Goal: Information Seeking & Learning: Understand process/instructions

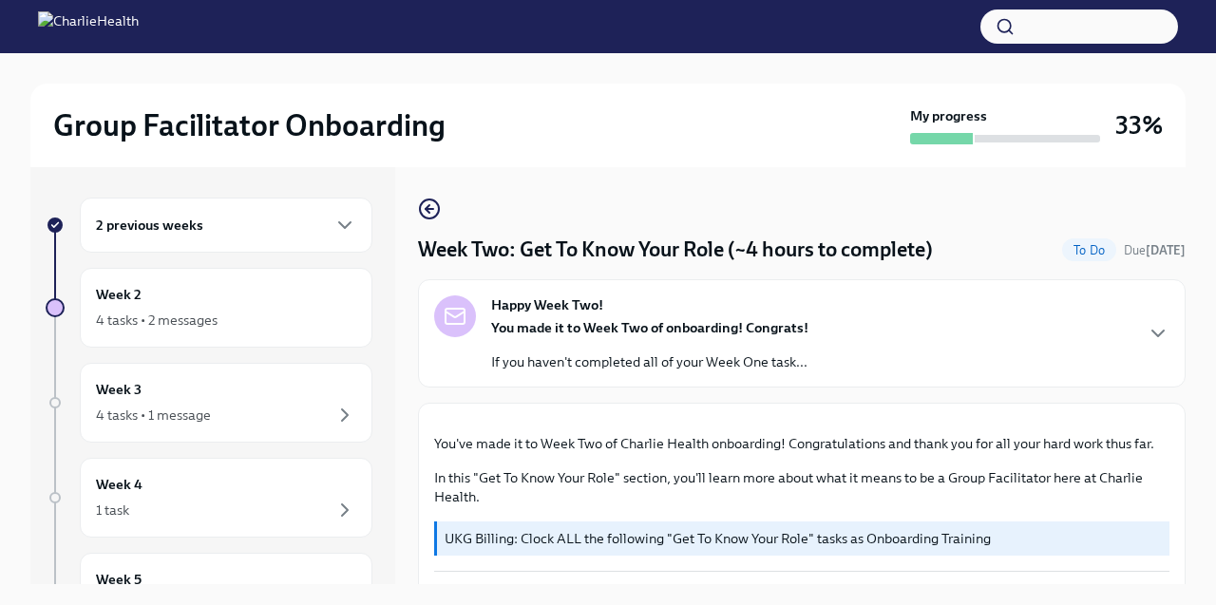
scroll to position [1126, 0]
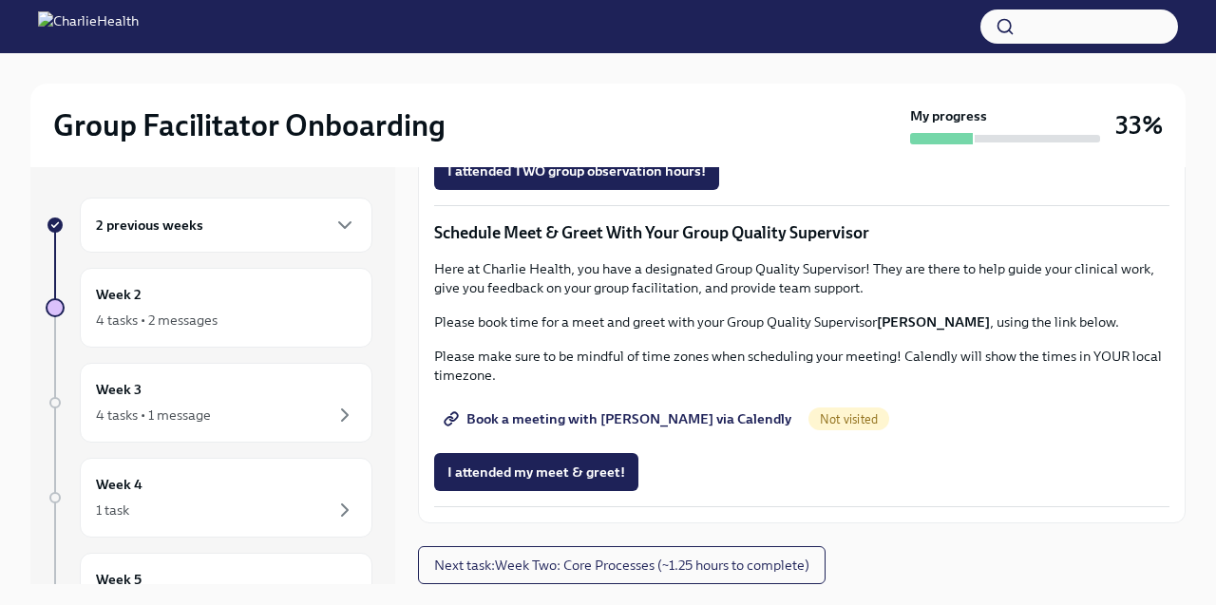
scroll to position [1527, 0]
click at [583, 74] on span "Group Observation Instructions" at bounding box center [557, 64] width 219 height 19
click at [530, 127] on span "Complete this form to schedule your observations" at bounding box center [613, 117] width 331 height 19
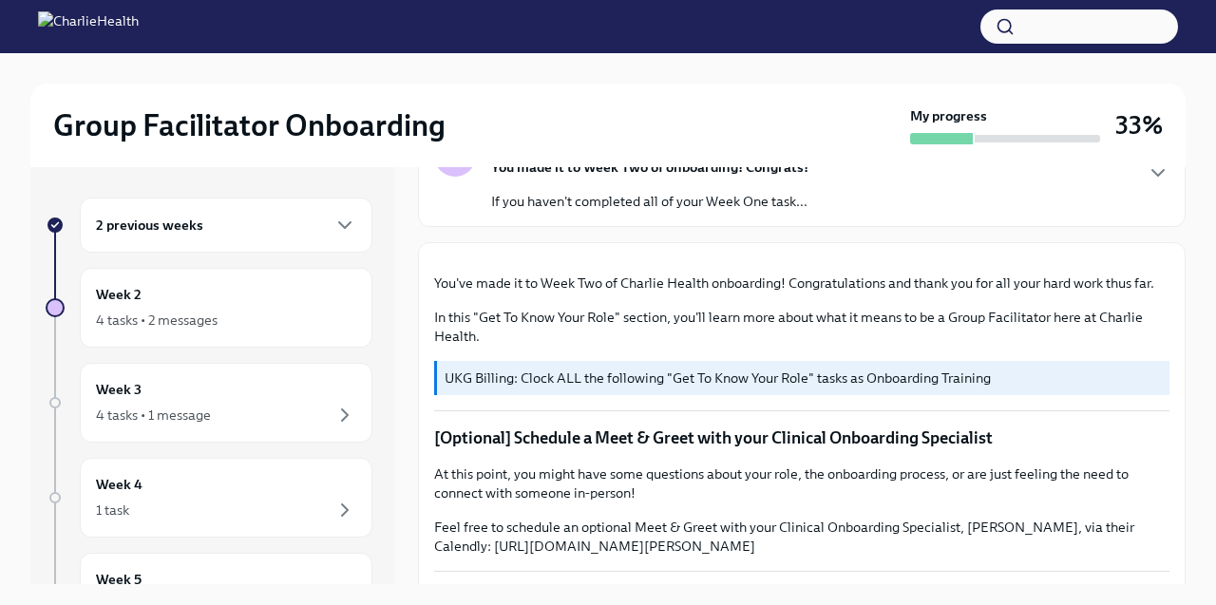
scroll to position [0, 0]
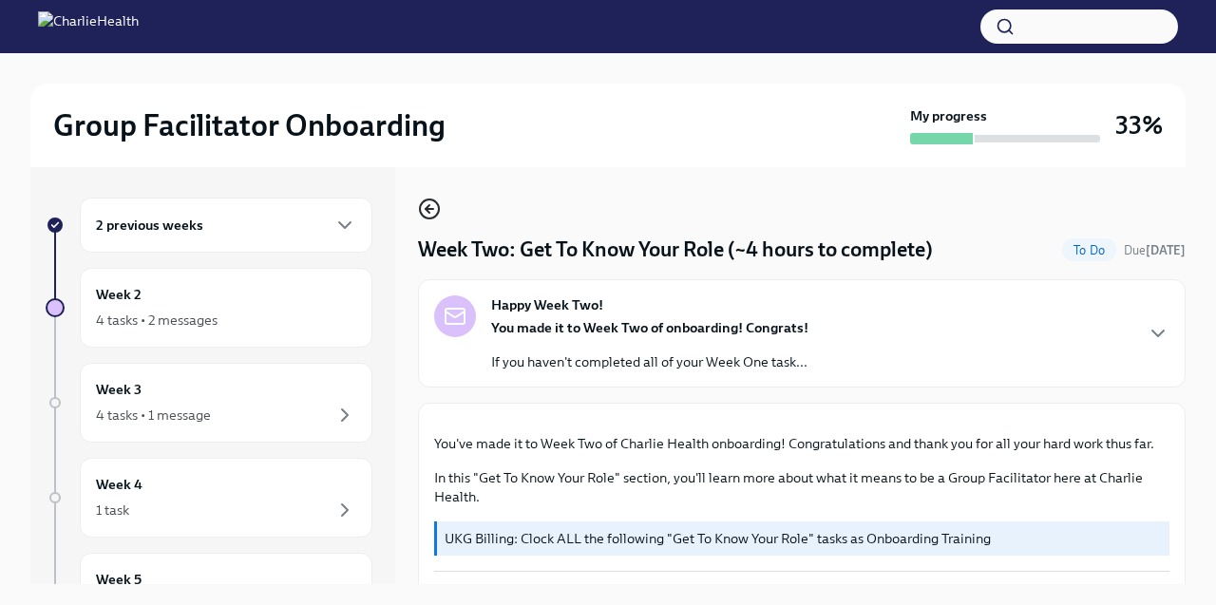
click at [422, 207] on icon "button" at bounding box center [429, 209] width 23 height 23
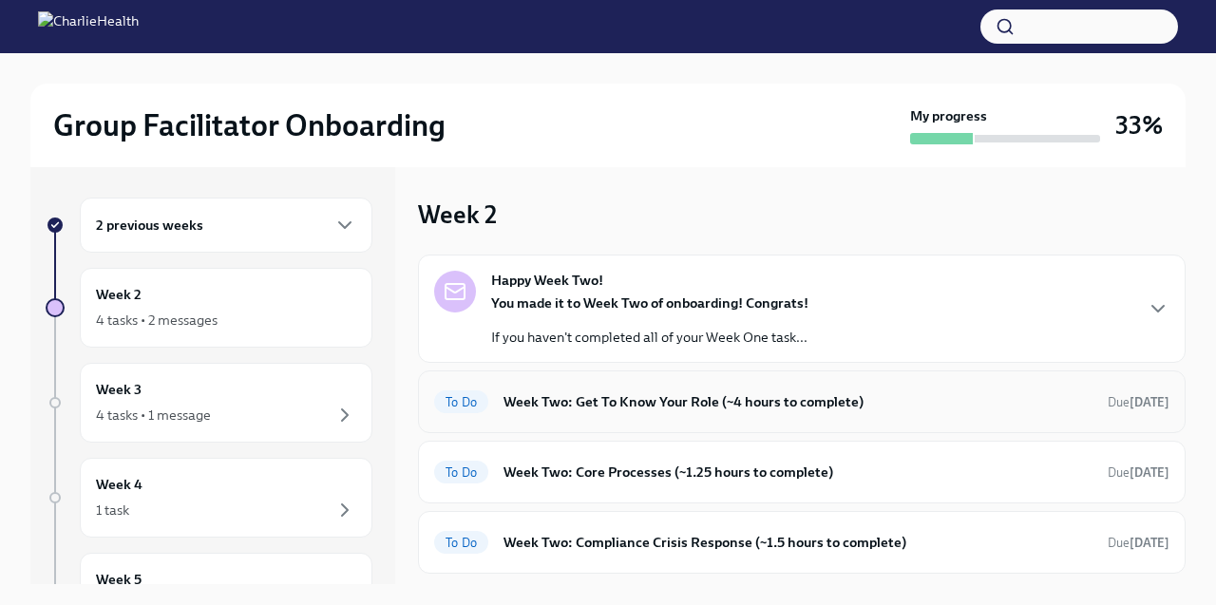
click at [609, 422] on div "To Do Week Two: Get To Know Your Role (~4 hours to complete) Due in 6 days" at bounding box center [802, 402] width 768 height 63
click at [610, 411] on h6 "Week Two: Get To Know Your Role (~4 hours to complete)" at bounding box center [798, 402] width 589 height 21
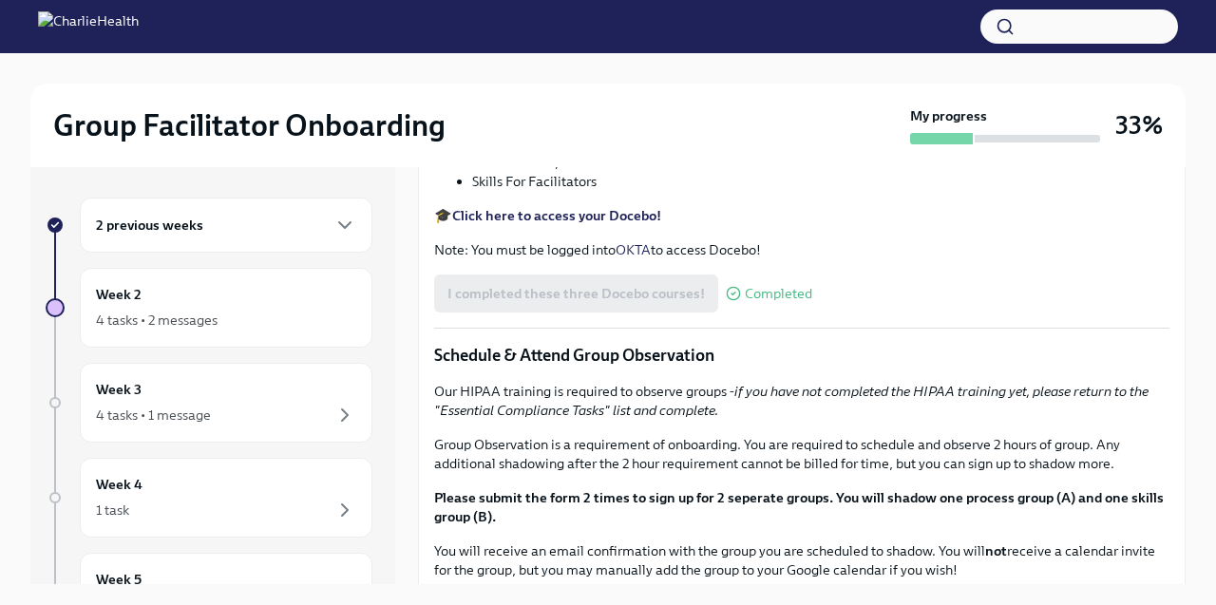
scroll to position [688, 0]
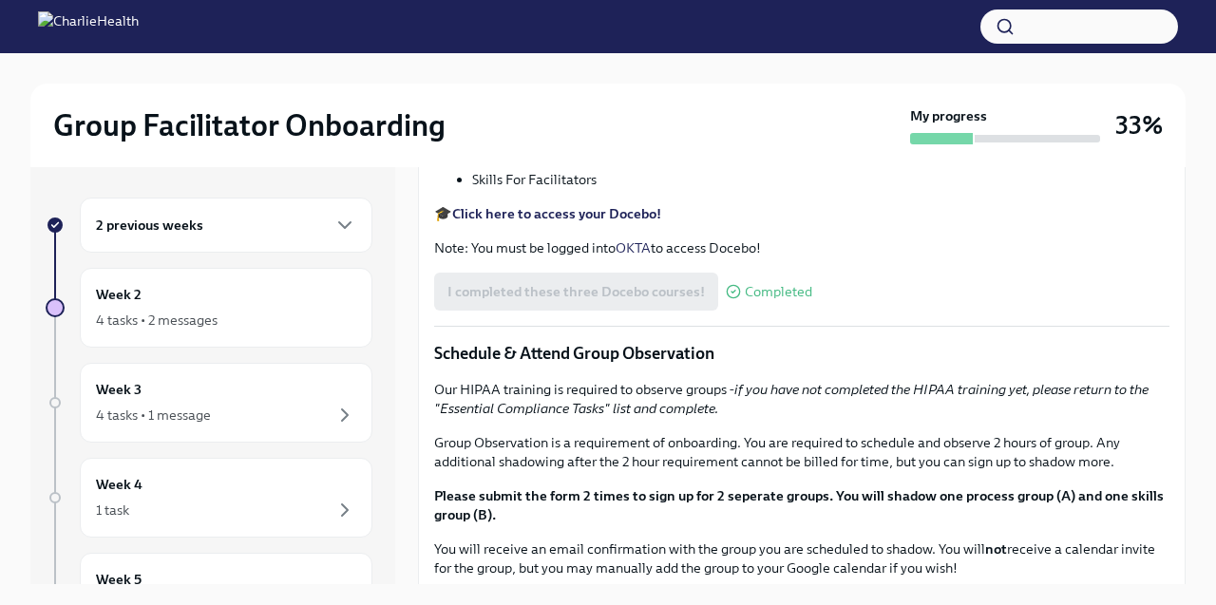
click at [319, 222] on div "2 previous weeks" at bounding box center [226, 225] width 260 height 23
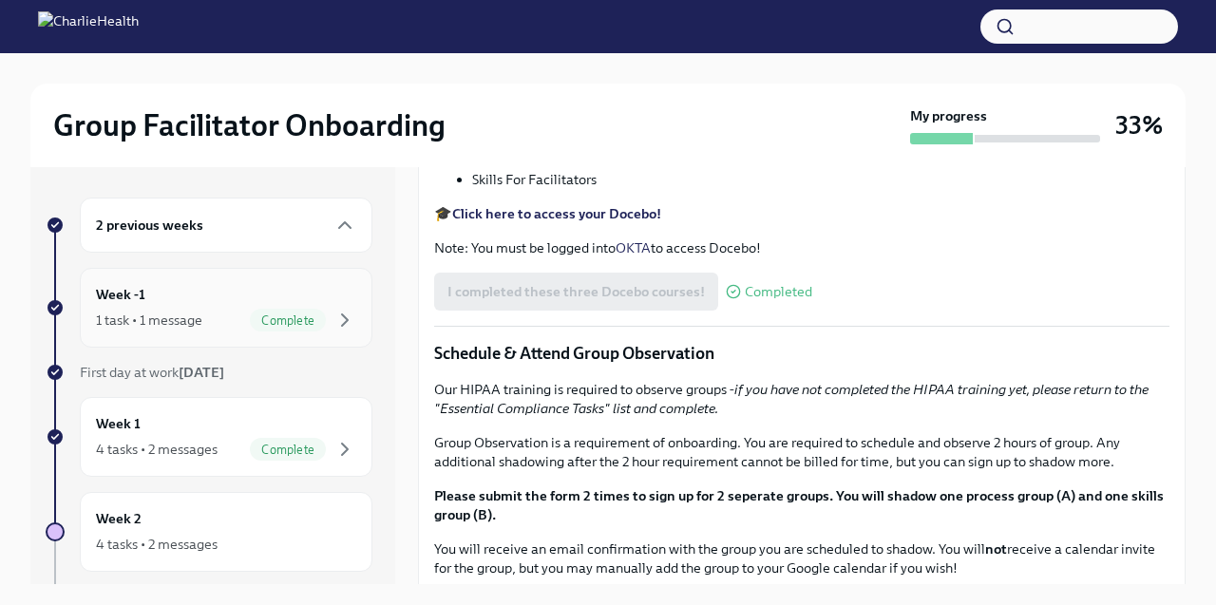
click at [255, 301] on div "Week -1 1 task • 1 message Complete" at bounding box center [226, 308] width 260 height 48
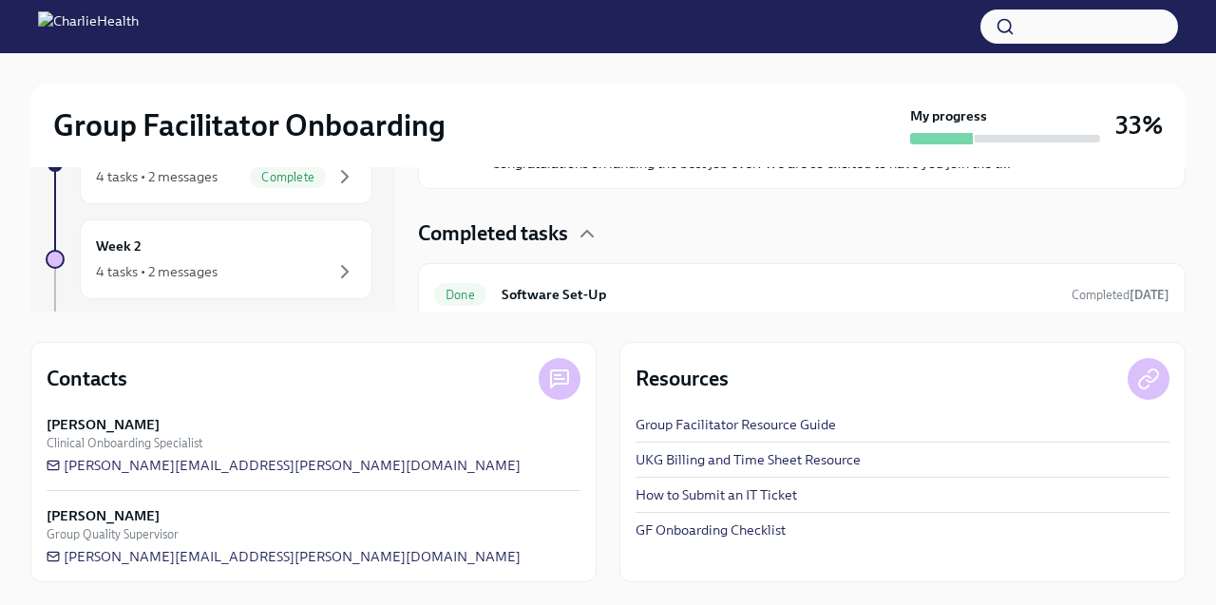
scroll to position [140, 0]
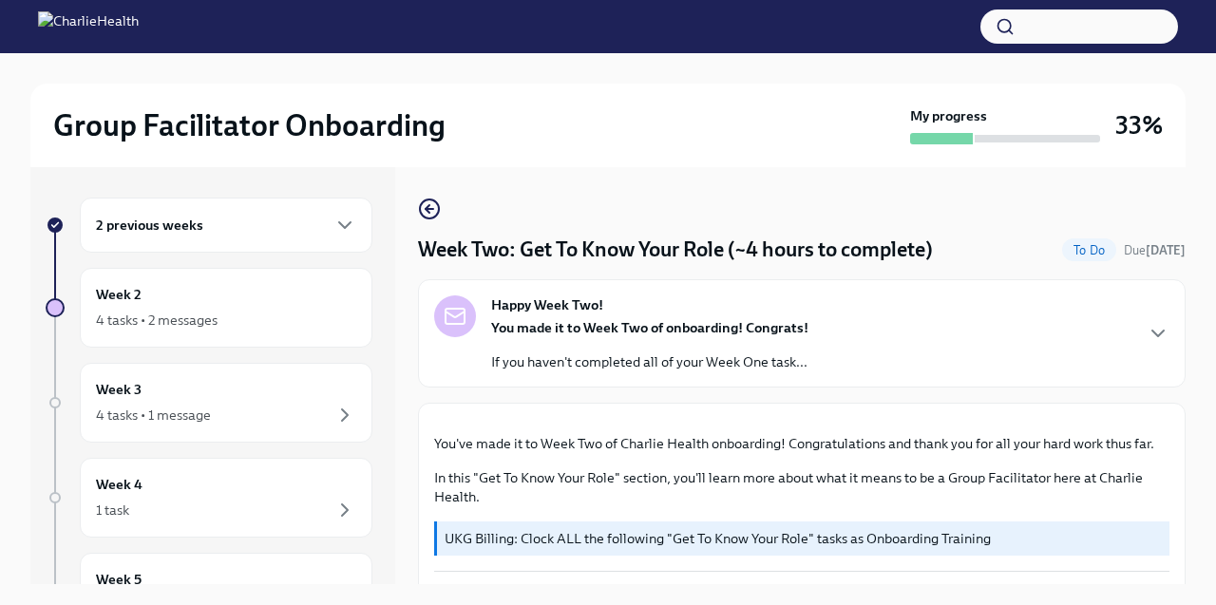
click at [245, 239] on div "2 previous weeks" at bounding box center [226, 225] width 293 height 55
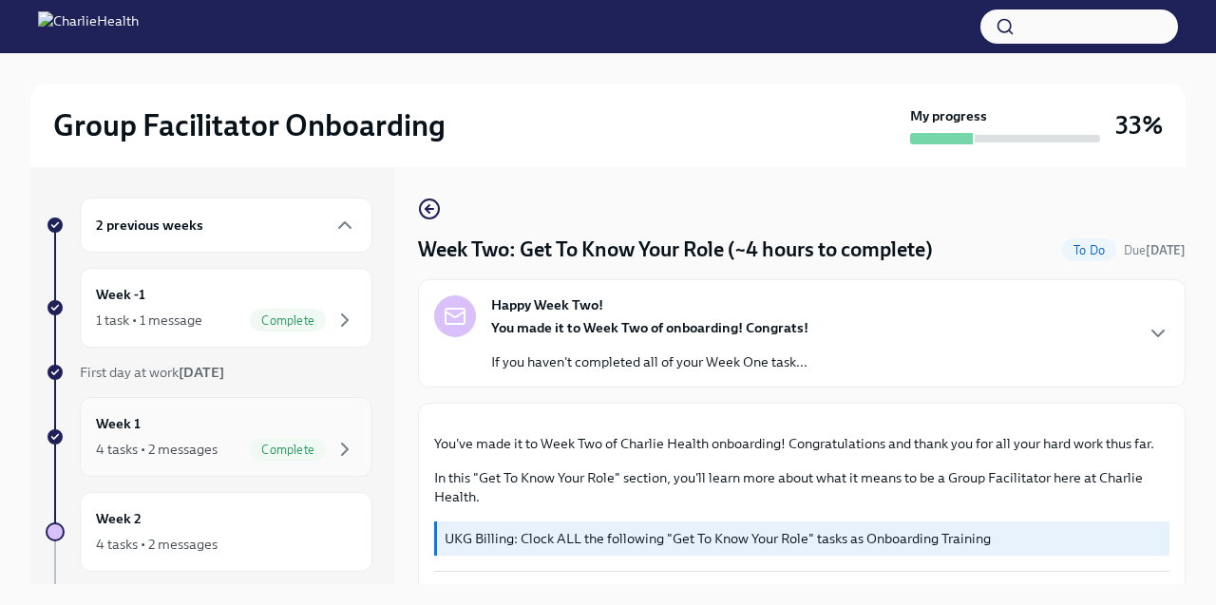
click at [180, 422] on div "Week 1 4 tasks • 2 messages Complete" at bounding box center [226, 437] width 260 height 48
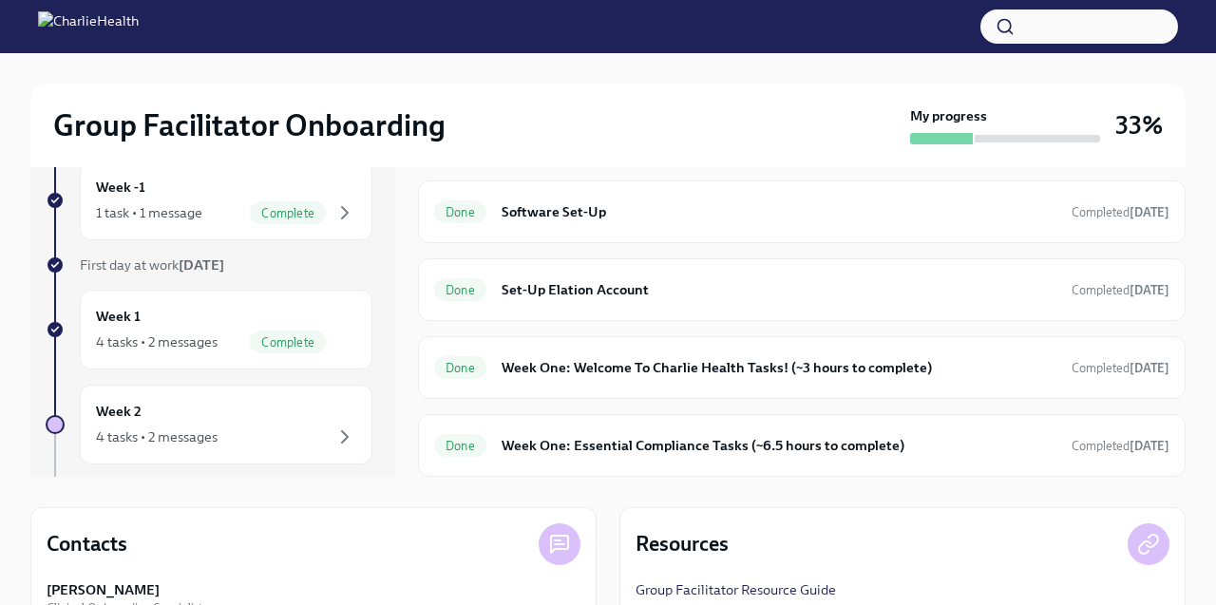
scroll to position [125, 0]
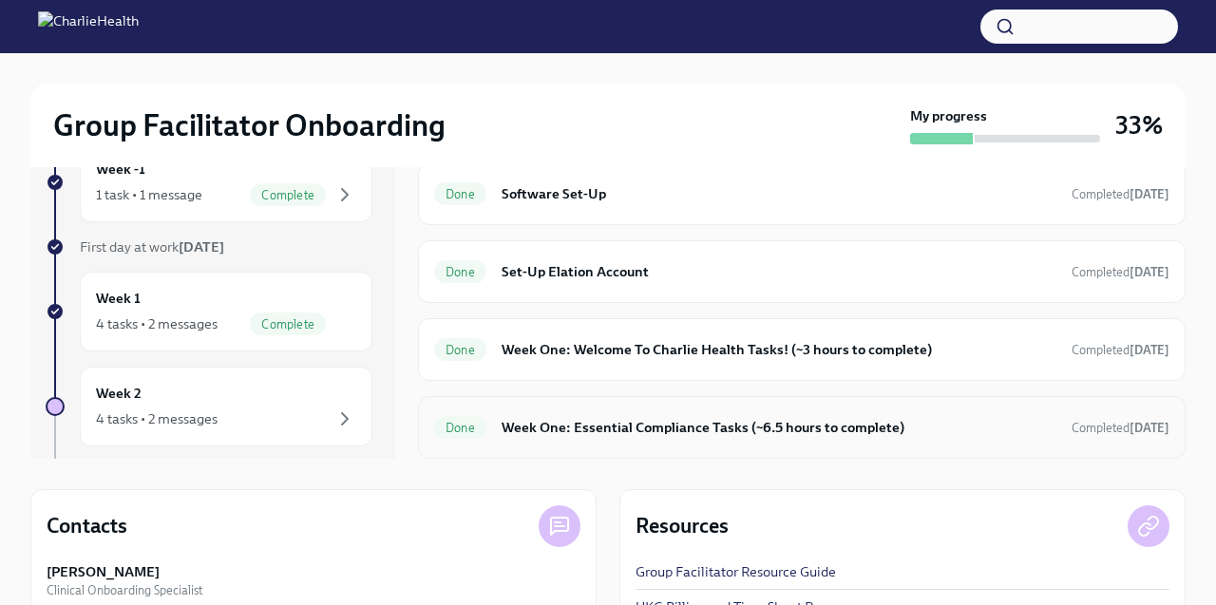
click at [638, 443] on div "Done Week One: Essential Compliance Tasks (~6.5 hours to complete) Completed 5 …" at bounding box center [802, 427] width 768 height 63
click at [636, 428] on h6 "Week One: Essential Compliance Tasks (~6.5 hours to complete)" at bounding box center [779, 427] width 555 height 21
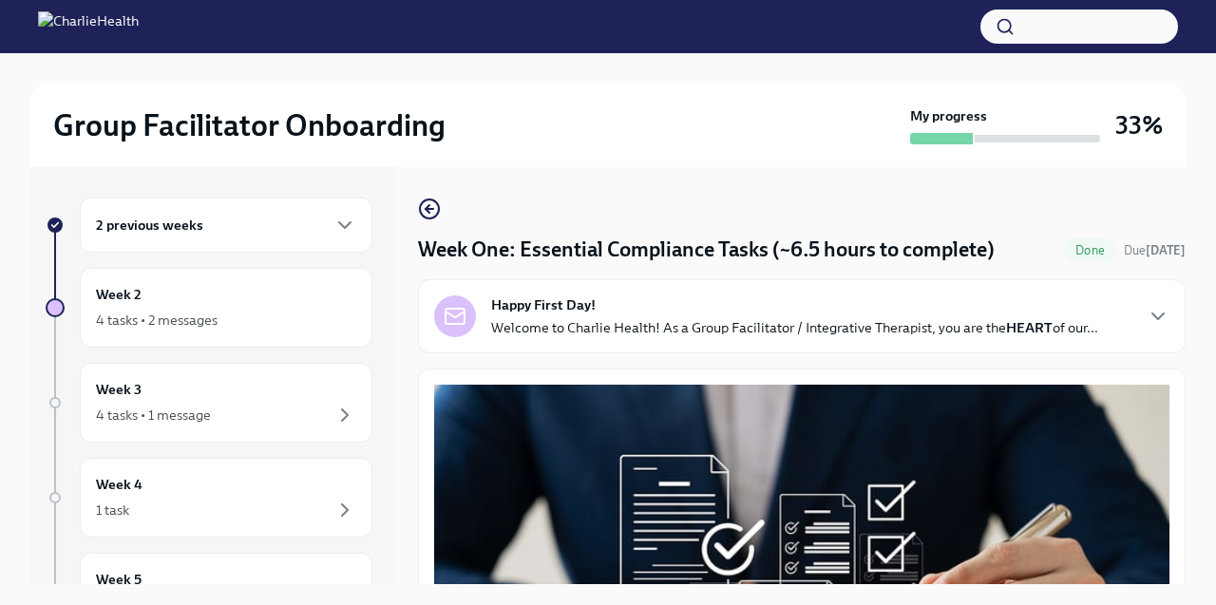
click at [613, 313] on div "Happy First Day! Welcome to Charlie Health! As a Group Facilitator / Integrativ…" at bounding box center [794, 317] width 607 height 42
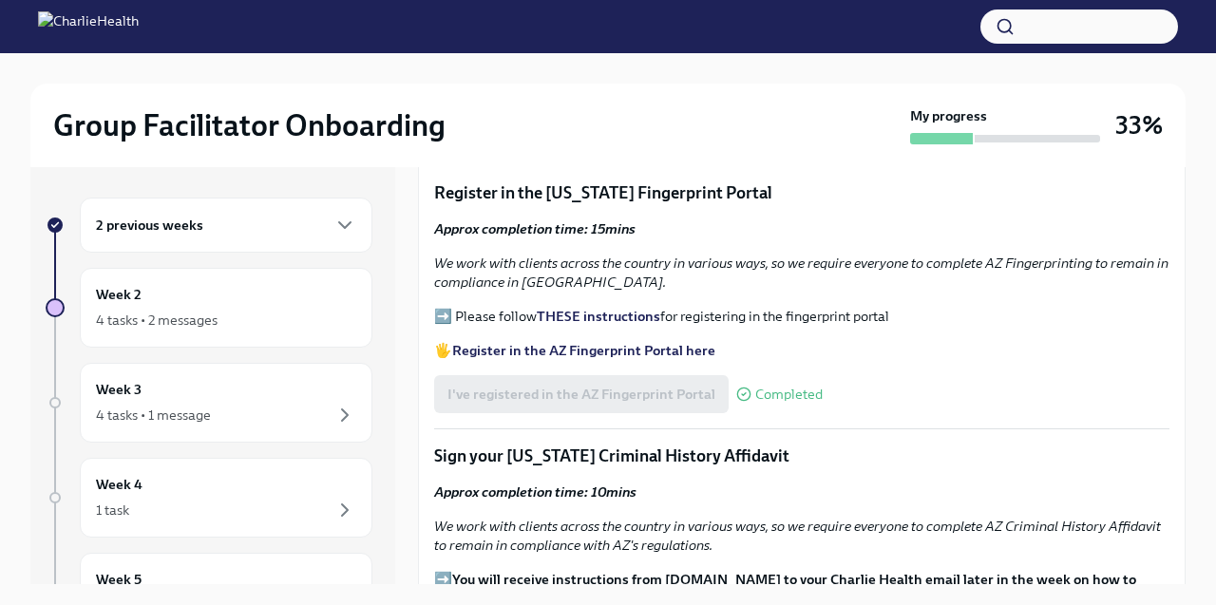
scroll to position [2458, 0]
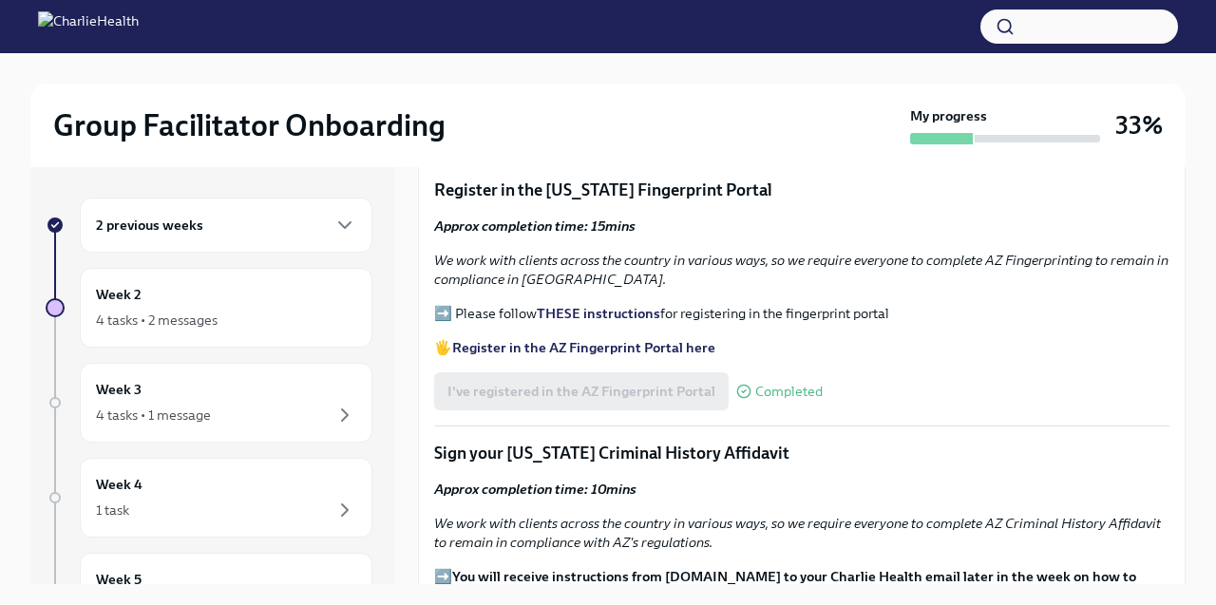
click at [223, 218] on div "2 previous weeks" at bounding box center [226, 225] width 260 height 23
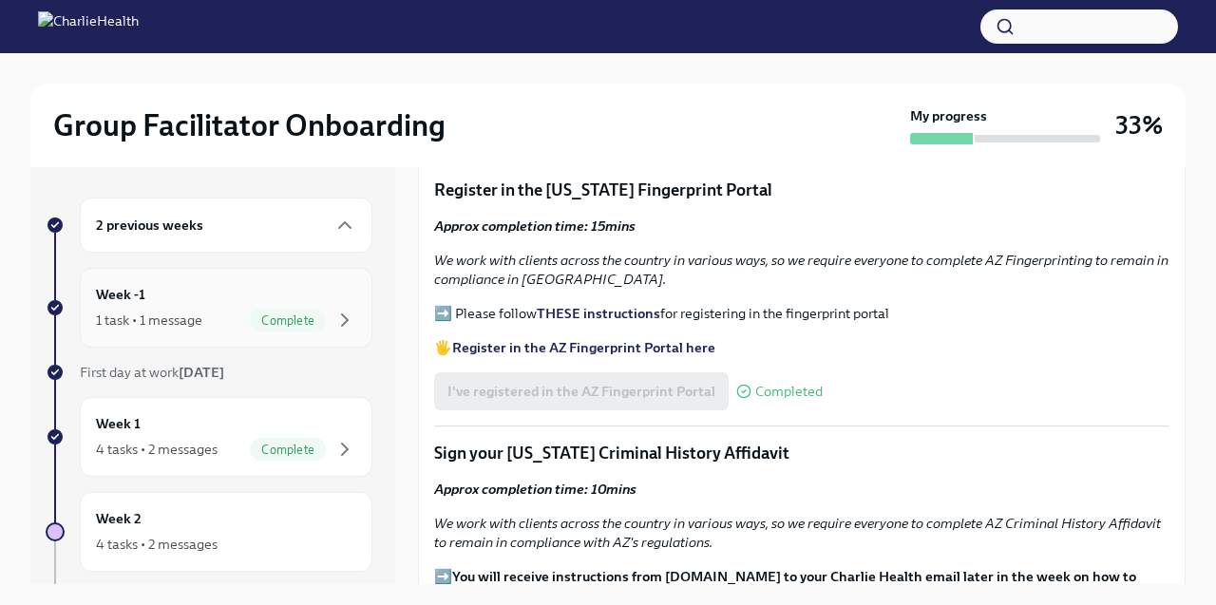
click at [219, 299] on div "Week -1 1 task • 1 message Complete" at bounding box center [226, 308] width 260 height 48
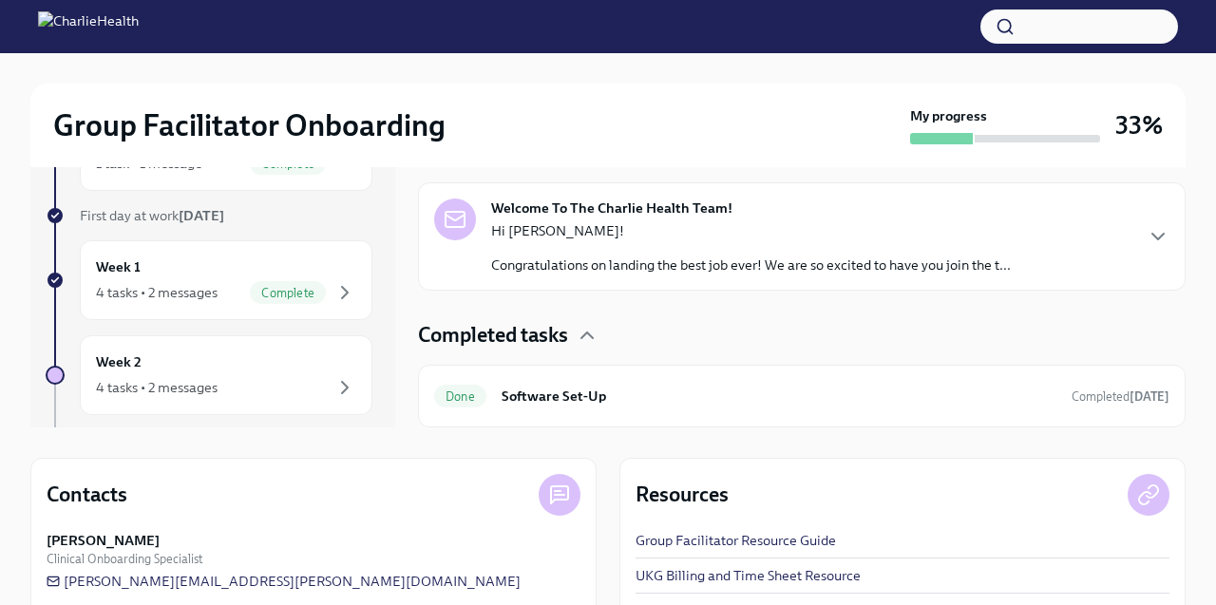
scroll to position [267, 0]
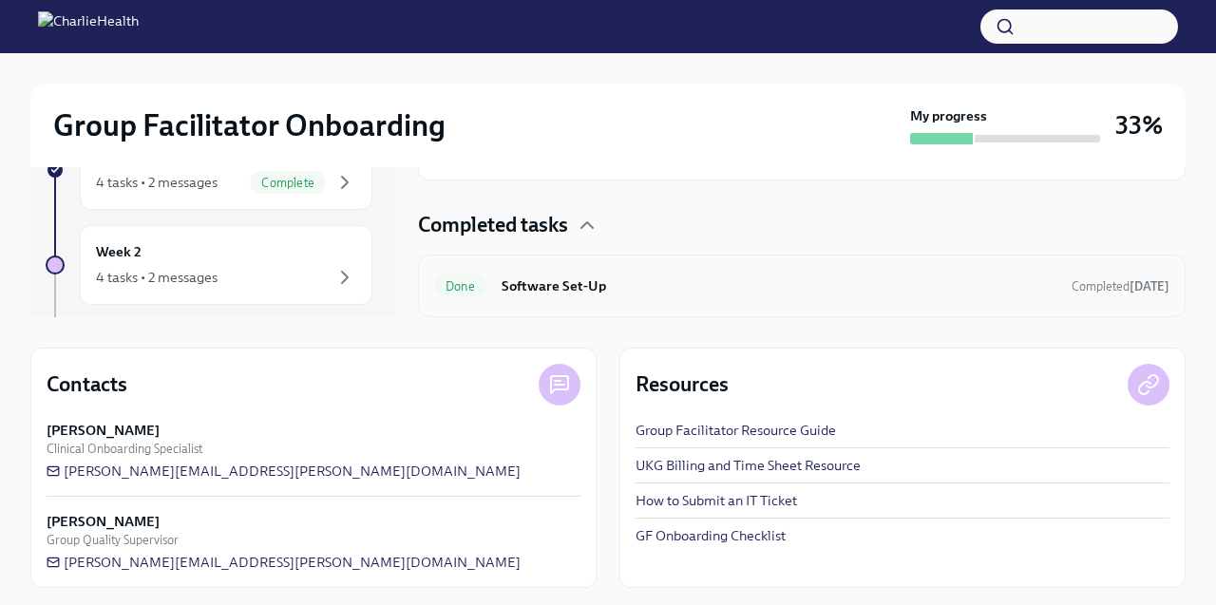
click at [560, 276] on h6 "Software Set-Up" at bounding box center [779, 286] width 555 height 21
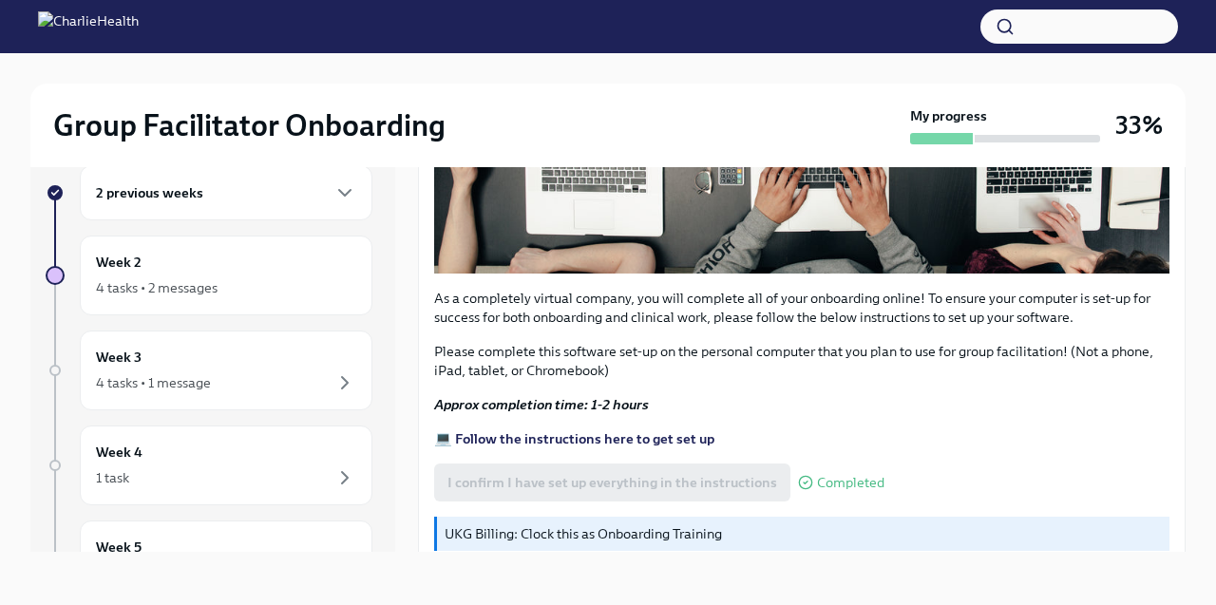
scroll to position [674, 0]
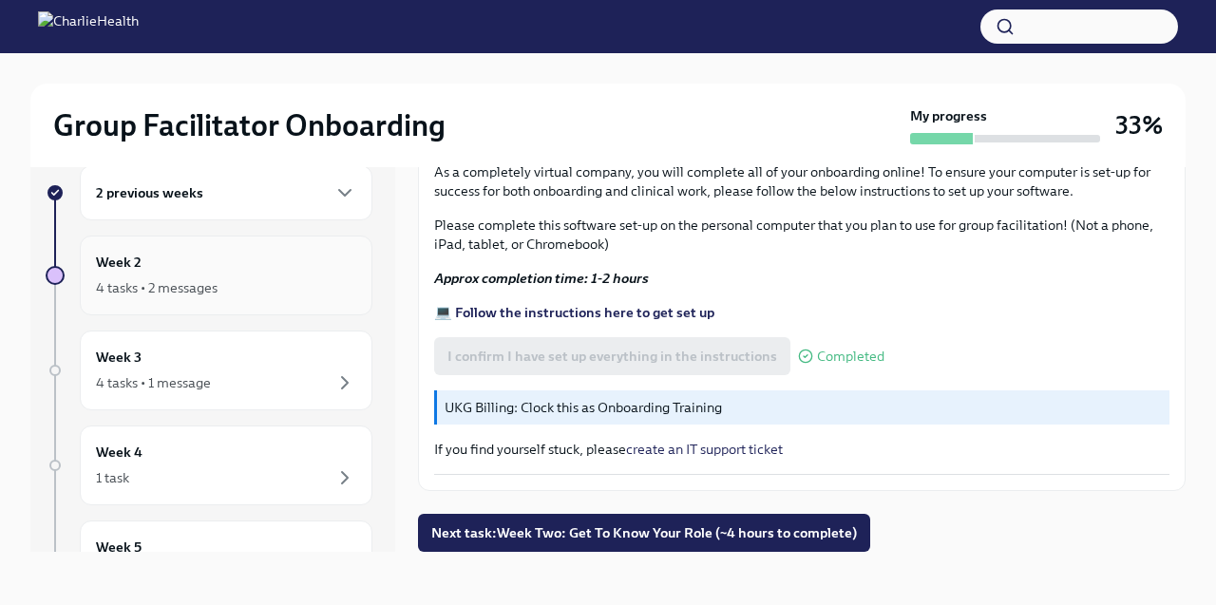
click at [184, 267] on div "Week 2 4 tasks • 2 messages" at bounding box center [226, 276] width 260 height 48
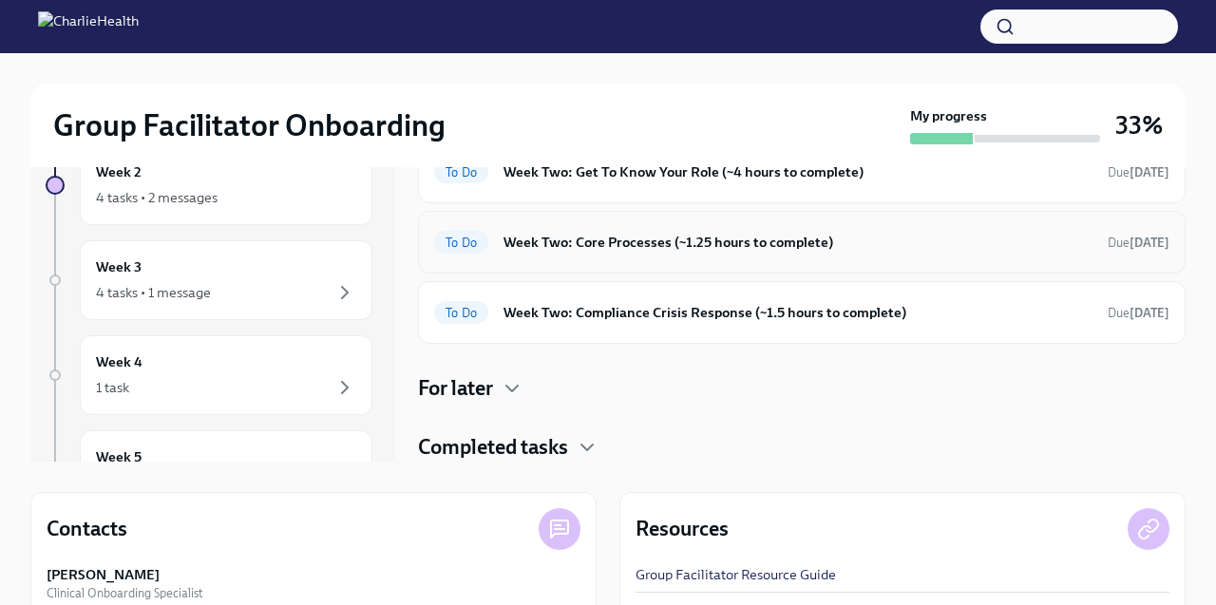
scroll to position [134, 0]
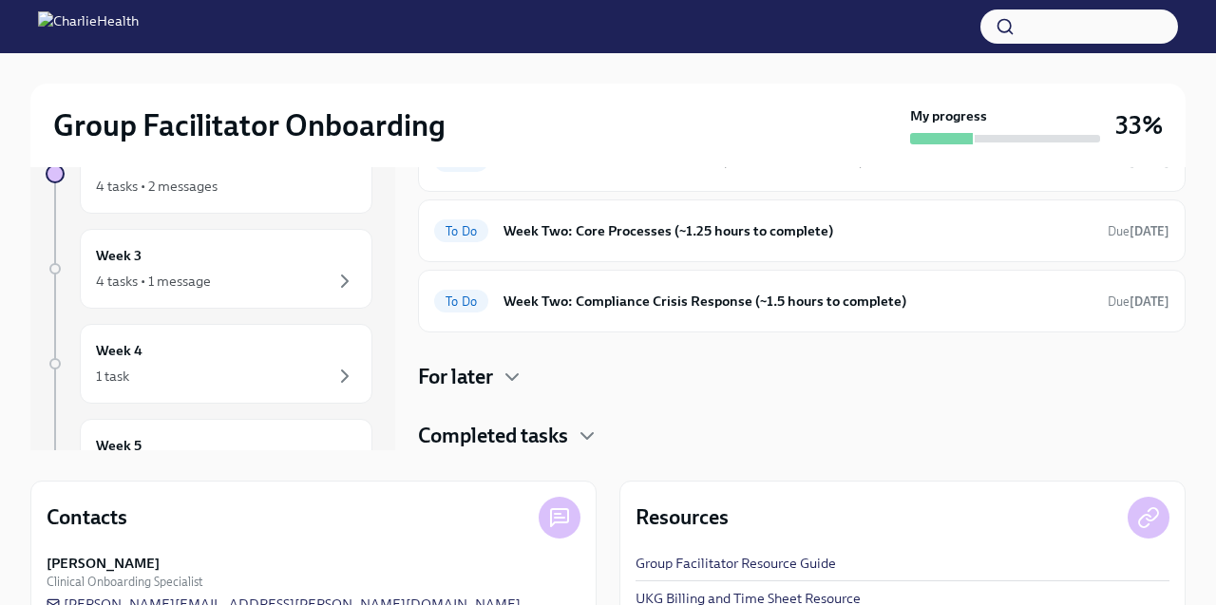
click at [532, 429] on h4 "Completed tasks" at bounding box center [493, 436] width 150 height 29
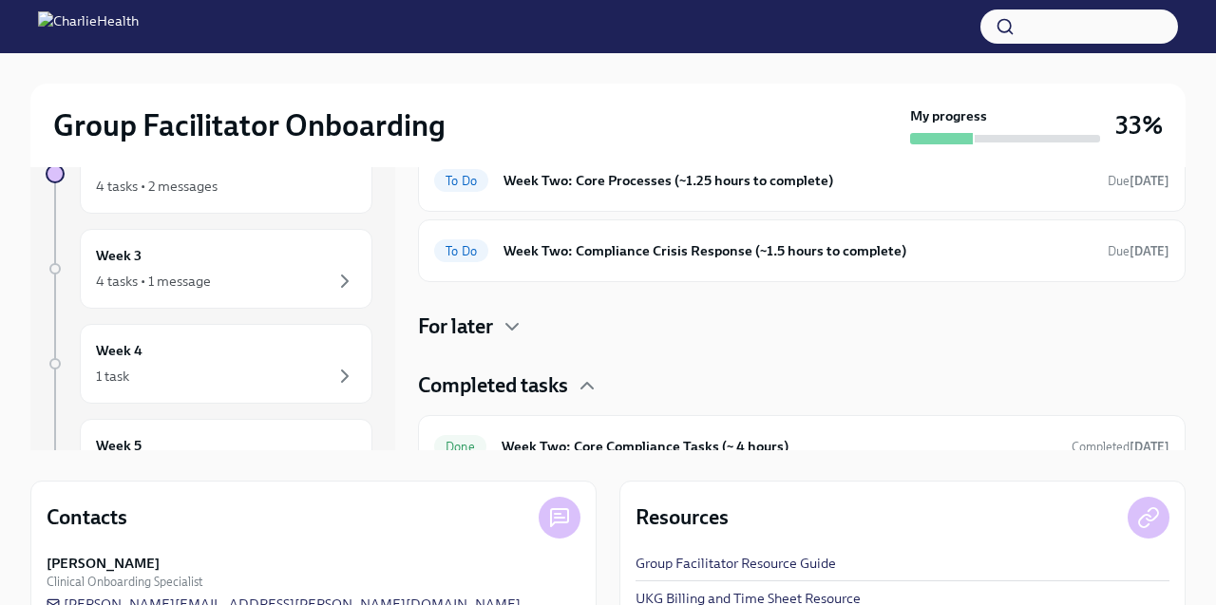
scroll to position [185, 0]
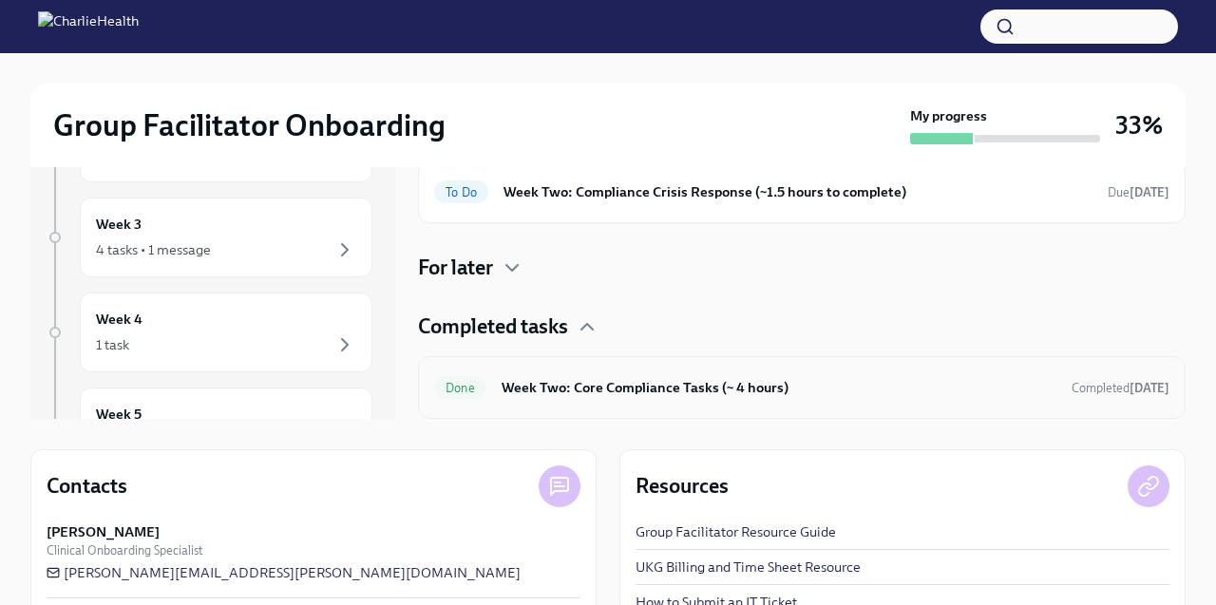
click at [604, 392] on h6 "Week Two: Core Compliance Tasks (~ 4 hours)" at bounding box center [779, 387] width 555 height 21
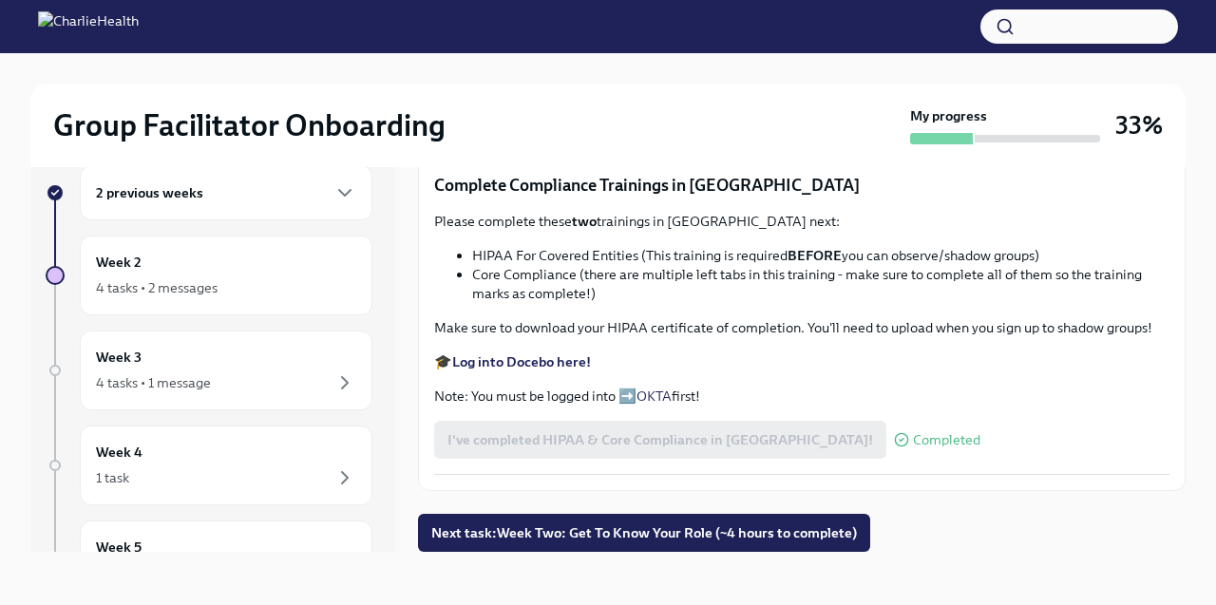
scroll to position [1258, 0]
click at [182, 260] on div "Week 2 4 tasks • 2 messages" at bounding box center [226, 276] width 260 height 48
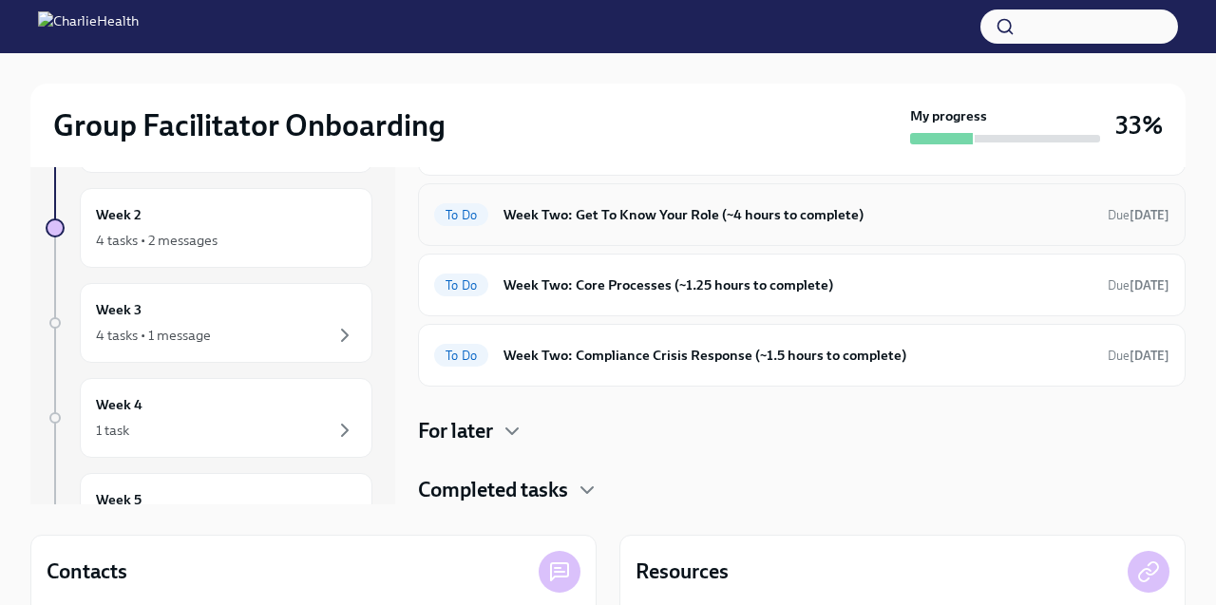
scroll to position [82, 0]
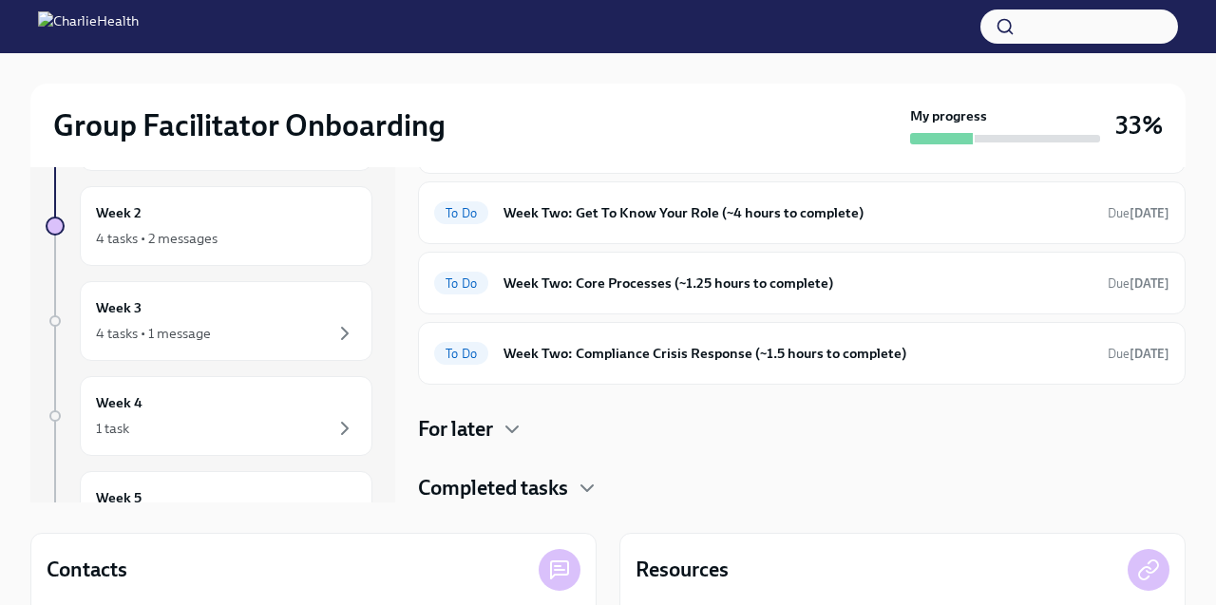
click at [497, 422] on div "For later" at bounding box center [802, 429] width 768 height 29
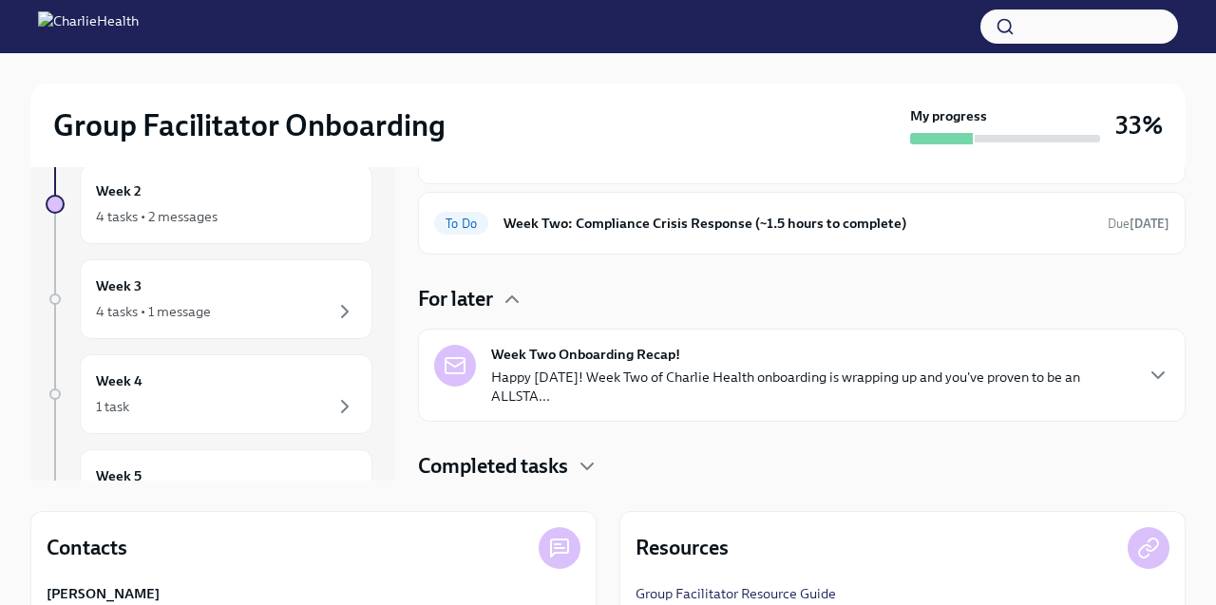
scroll to position [103, 0]
click at [611, 390] on p "Happy Friday! Week Two of Charlie Health onboarding is wrapping up and you've p…" at bounding box center [811, 388] width 641 height 38
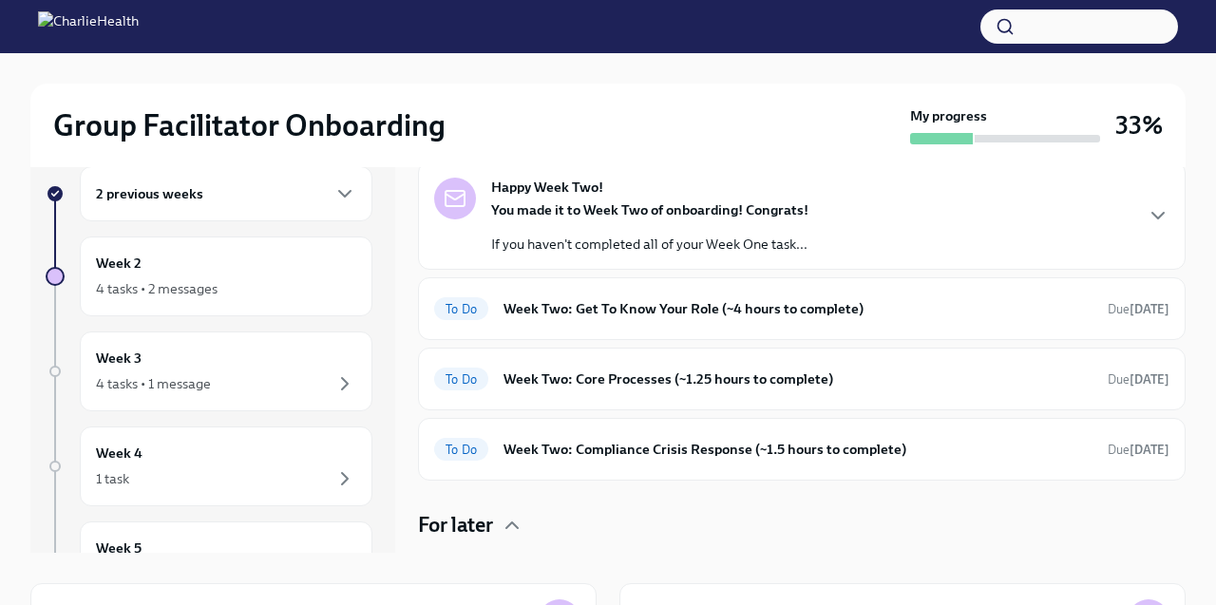
scroll to position [1, 0]
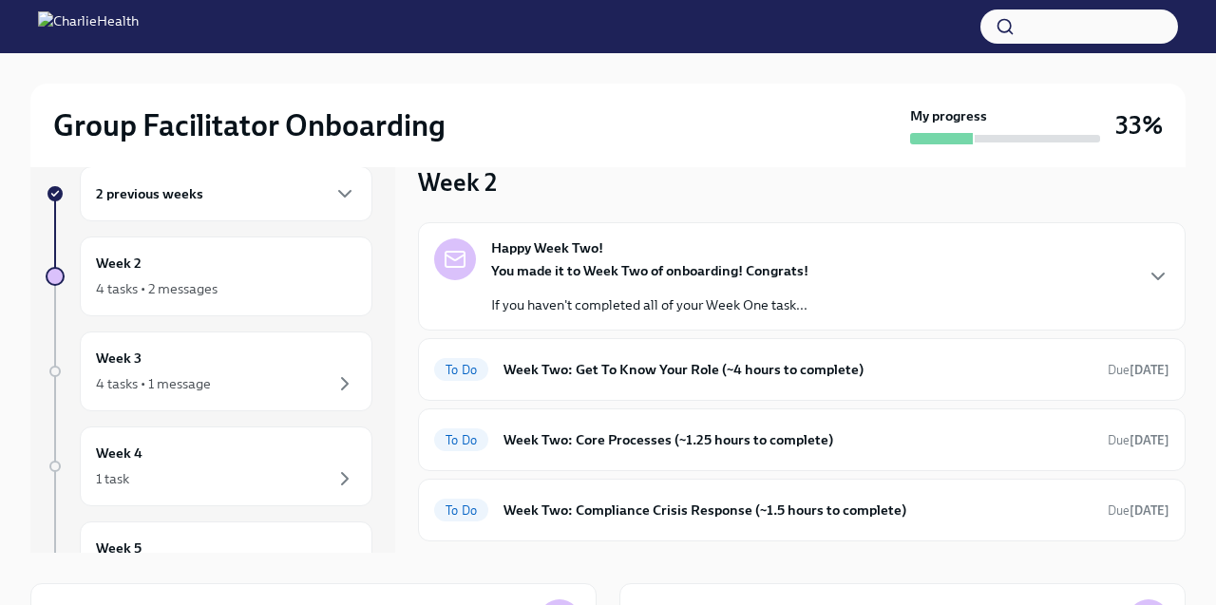
click at [670, 377] on h6 "Week Two: Get To Know Your Role (~4 hours to complete)" at bounding box center [798, 369] width 589 height 21
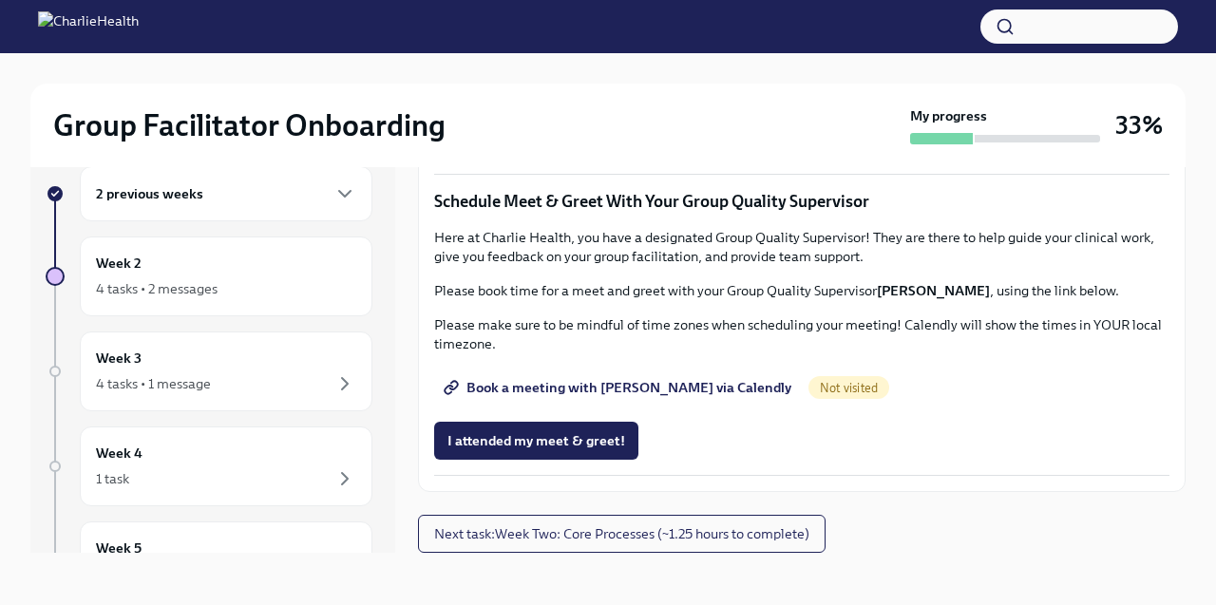
scroll to position [1821, 0]
click at [611, 394] on span "Book a meeting with [PERSON_NAME] via Calendly" at bounding box center [620, 387] width 344 height 19
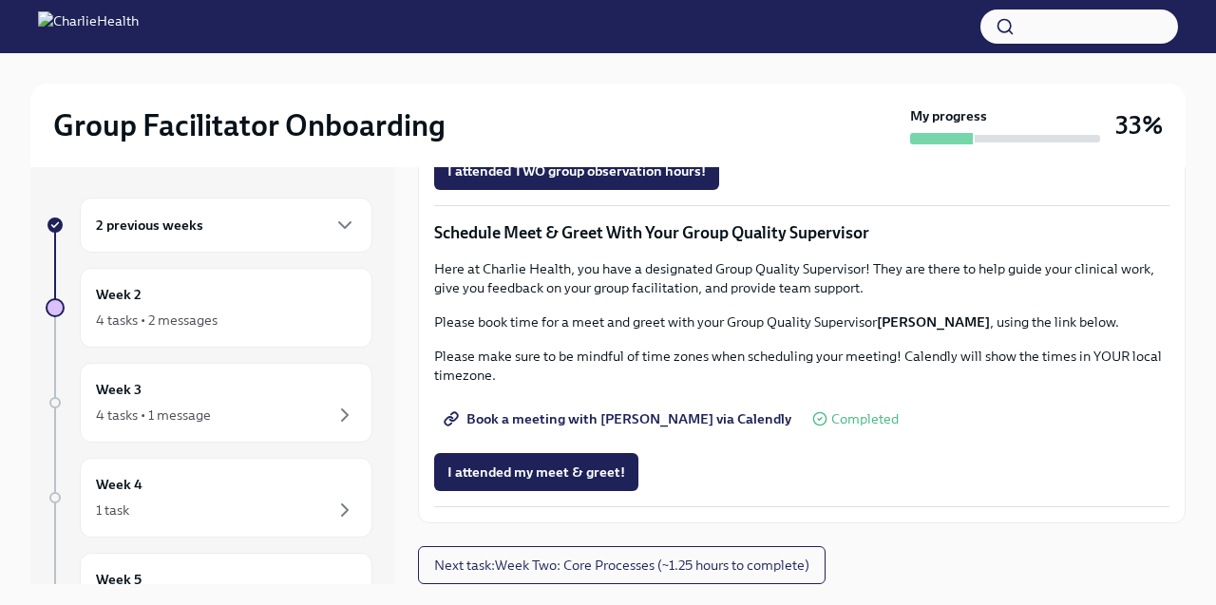
scroll to position [32, 0]
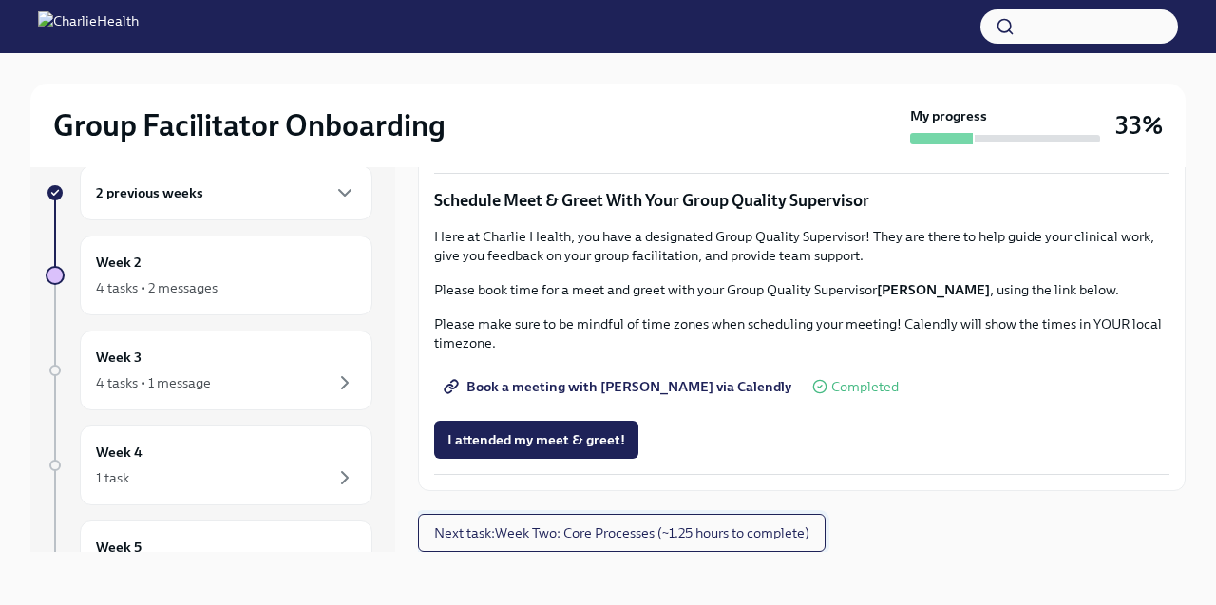
click at [710, 537] on span "Next task : Week Two: Core Processes (~1.25 hours to complete)" at bounding box center [621, 533] width 375 height 19
